Goal: Obtain resource: Download file/media

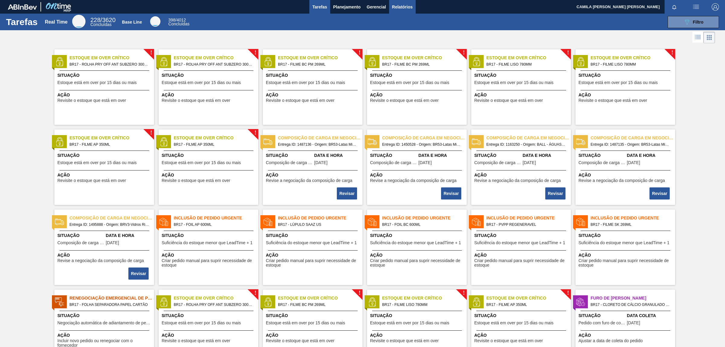
click at [406, 4] on span "Relatórios" at bounding box center [402, 6] width 21 height 7
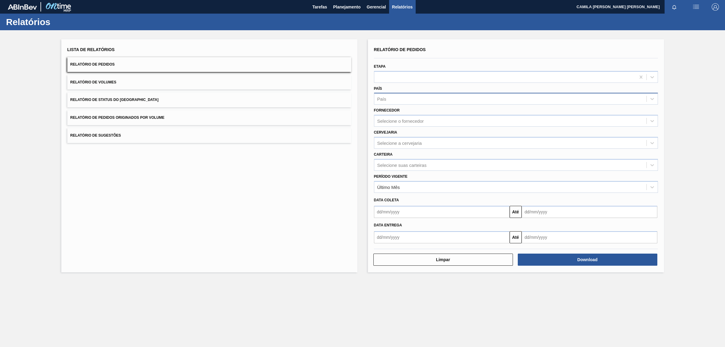
click at [393, 101] on div "País" at bounding box center [510, 99] width 272 height 9
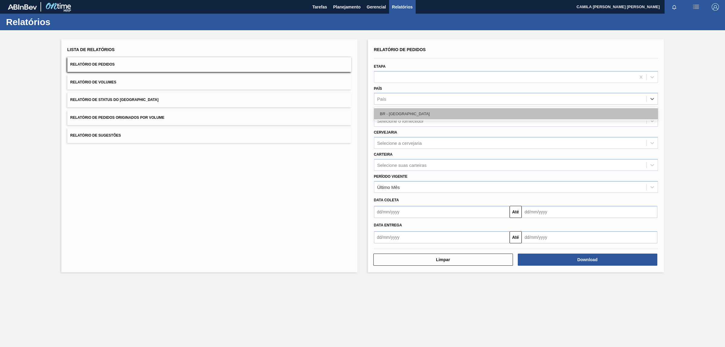
click at [394, 112] on div "BR - [GEOGRAPHIC_DATA]" at bounding box center [516, 113] width 284 height 11
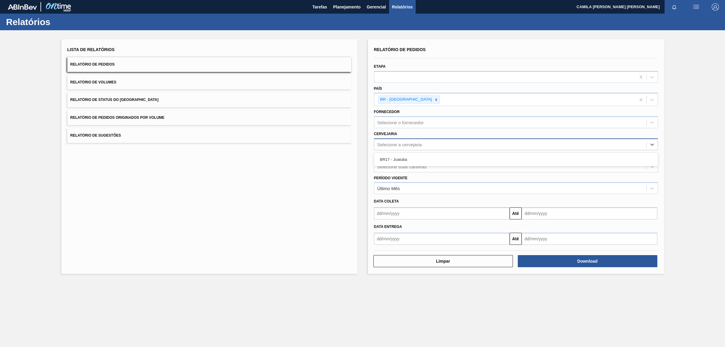
click at [417, 145] on div "Selecione a cervejaria" at bounding box center [399, 144] width 45 height 5
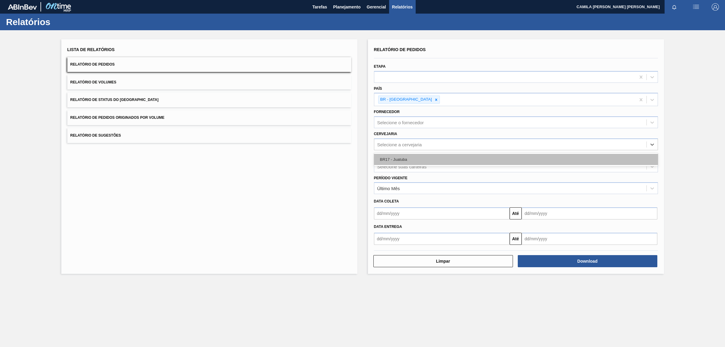
click at [401, 162] on div "BR17 - Juatuba" at bounding box center [516, 159] width 284 height 11
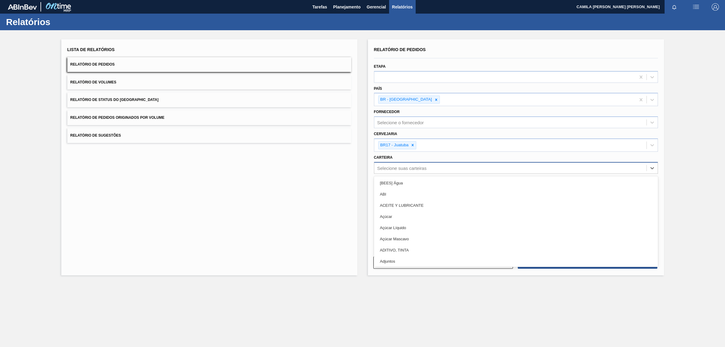
click at [393, 168] on div "Selecione suas carteiras" at bounding box center [401, 167] width 49 height 5
click at [393, 167] on div "Selecione suas carteiras" at bounding box center [401, 167] width 49 height 5
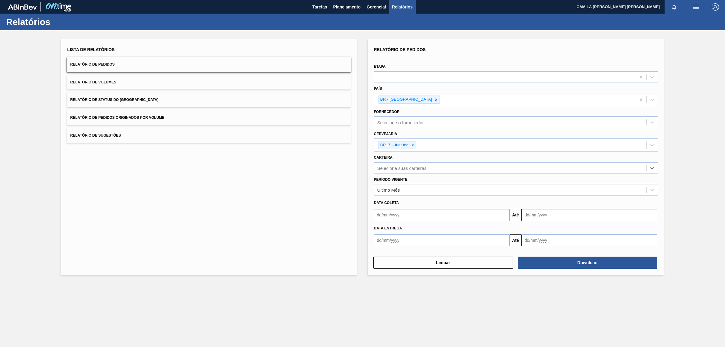
click at [389, 189] on div "Último Mês" at bounding box center [388, 189] width 23 height 5
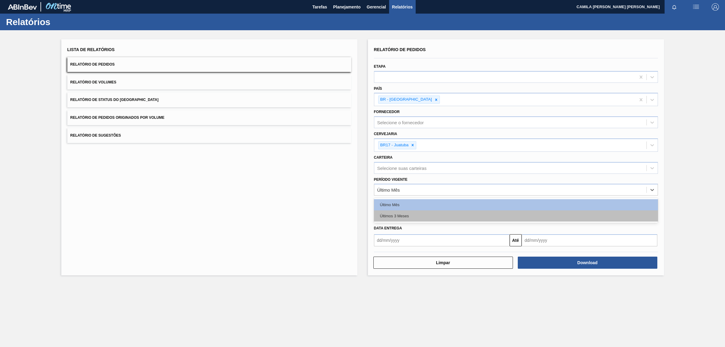
click at [411, 214] on div "Últimos 3 Meses" at bounding box center [516, 215] width 284 height 11
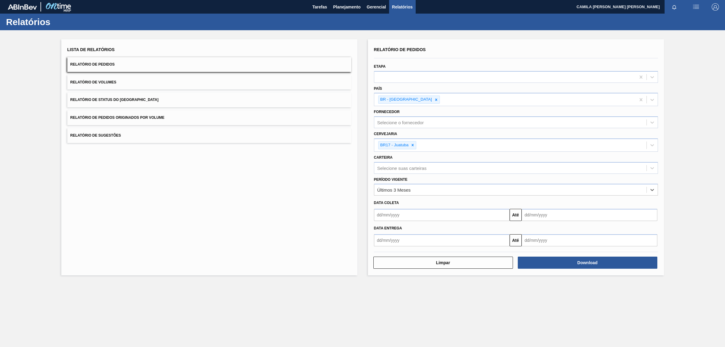
click at [381, 239] on input "text" at bounding box center [442, 240] width 136 height 12
click at [379, 254] on button "Previous Month" at bounding box center [379, 254] width 4 height 4
click at [430, 274] on div "1" at bounding box center [430, 274] width 8 height 8
type input "[DATE]"
click at [564, 242] on input "text" at bounding box center [590, 240] width 136 height 12
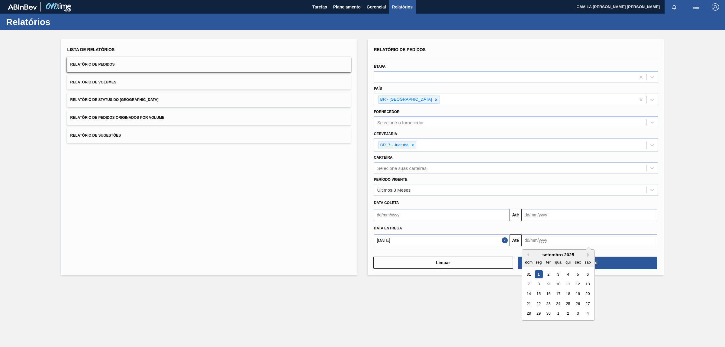
click at [586, 253] on div "setembro 2025" at bounding box center [558, 254] width 72 height 5
click at [588, 253] on button "Next Month" at bounding box center [589, 254] width 4 height 4
click at [588, 319] on div "6" at bounding box center [587, 323] width 8 height 8
type input "[DATE]"
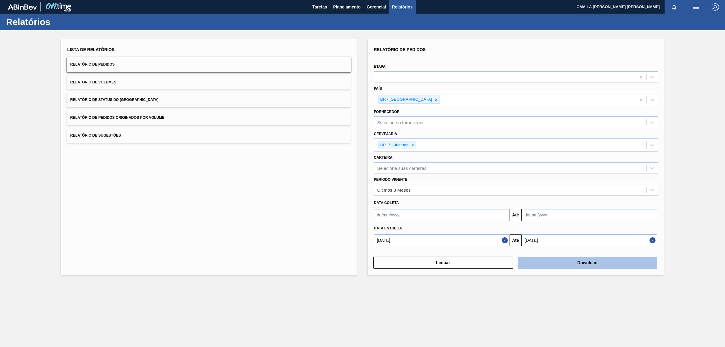
click at [602, 263] on button "Download" at bounding box center [588, 262] width 140 height 12
